Goal: Communication & Community: Participate in discussion

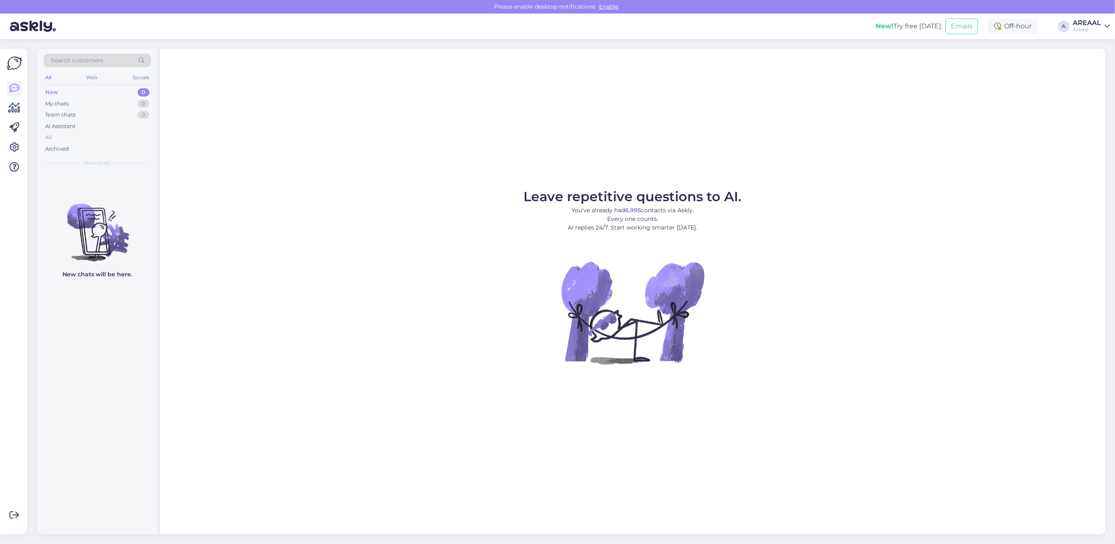
click at [144, 139] on div "All" at bounding box center [98, 137] width 108 height 11
click at [93, 139] on div "All" at bounding box center [98, 137] width 108 height 11
click at [77, 140] on div "All" at bounding box center [98, 137] width 108 height 11
